Goal: Complete application form

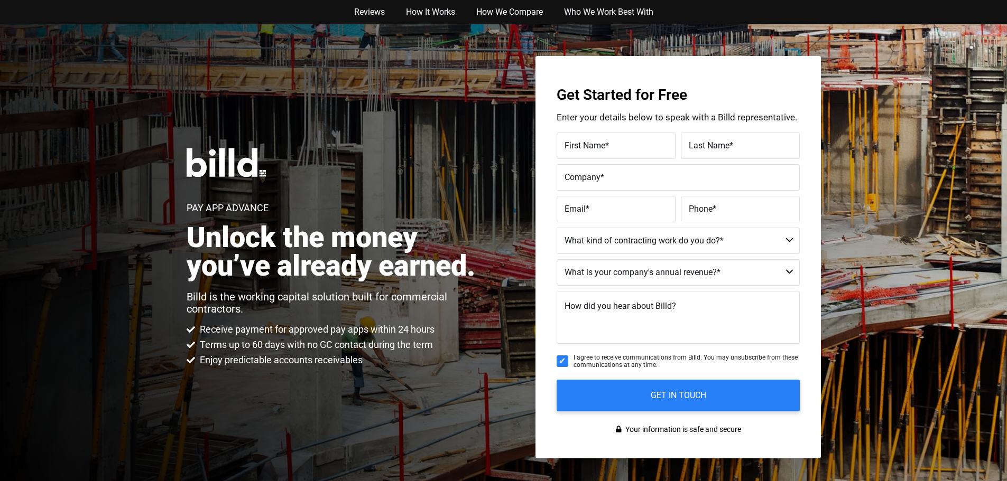
type input "[PERSON_NAME]"
type input "West"
type input "West Construction Co."
type input "[PERSON_NAME][EMAIL_ADDRESS][DOMAIN_NAME]"
type input "(142) 555-6789"
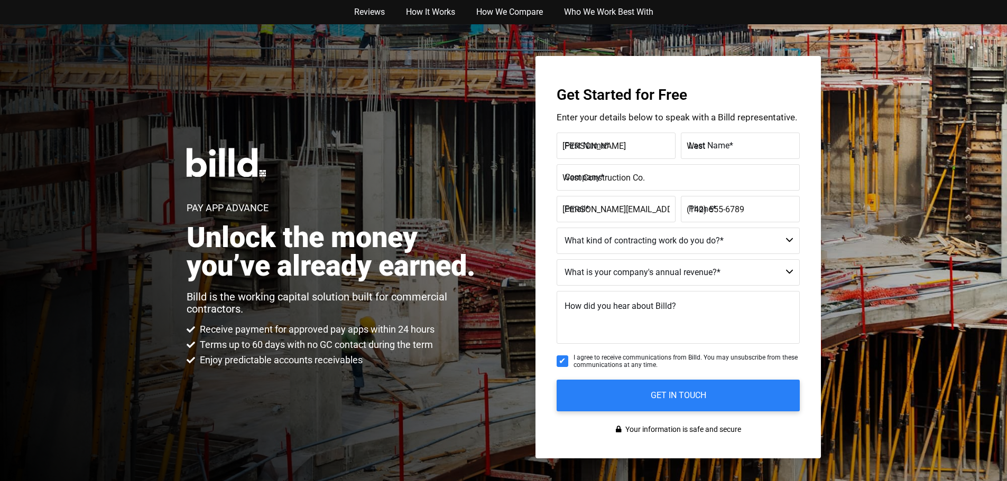
select select "Commercial and Residential"
type textarea "I'm interested in learning more about how [DOMAIN_NAME] can help my business sc…"
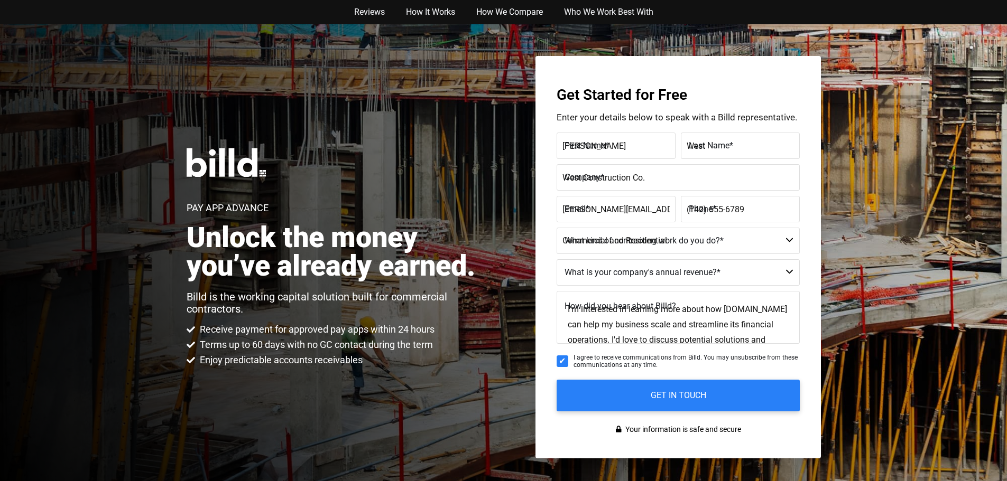
type input "(142)555-6789"
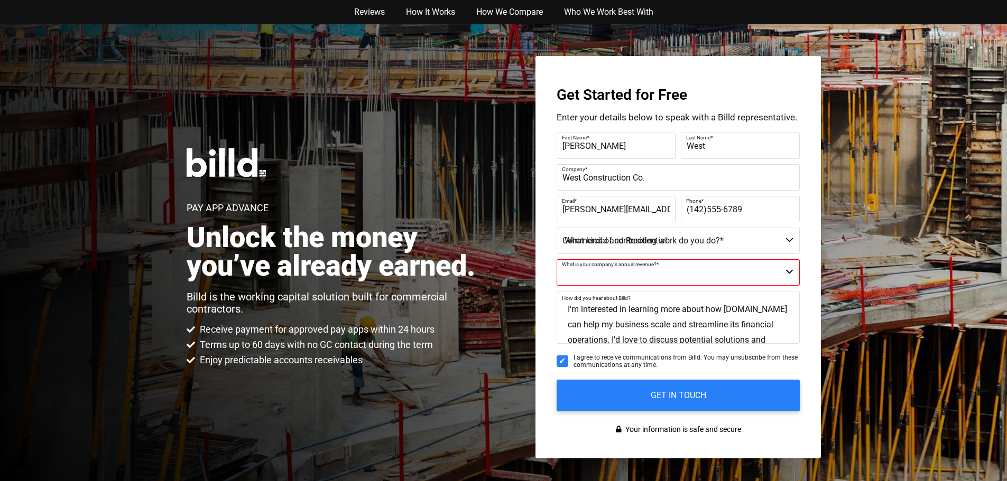
click at [205, 173] on img at bounding box center [226, 162] width 79 height 29
